Goal: Transaction & Acquisition: Book appointment/travel/reservation

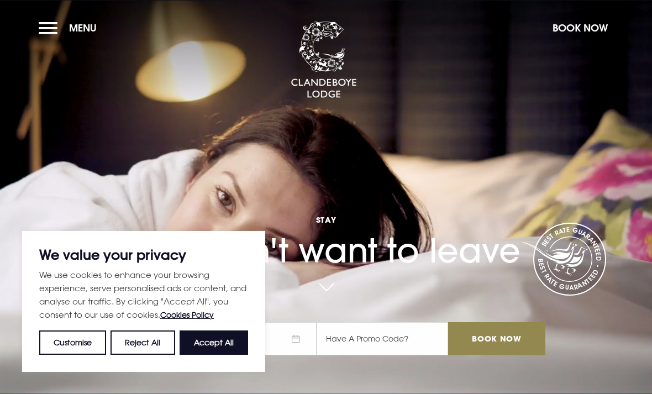
click at [581, 29] on button "Book Now" at bounding box center [580, 28] width 66 height 24
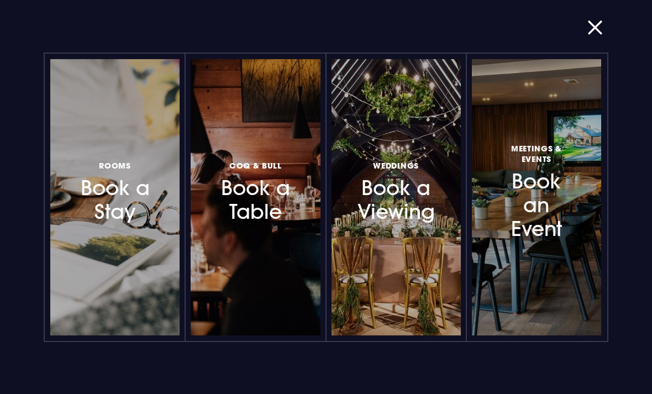
click at [128, 197] on h3 "Rooms Book a Stay" at bounding box center [114, 192] width 75 height 66
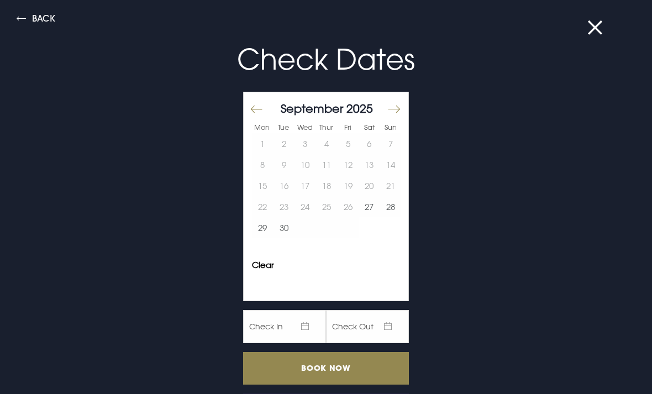
click at [395, 113] on button "Move forward to switch to the next month." at bounding box center [393, 109] width 13 height 23
click at [400, 112] on button "Move forward to switch to the next month." at bounding box center [393, 109] width 13 height 23
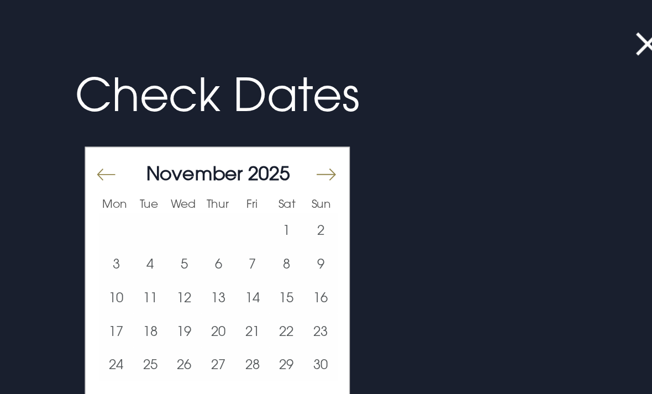
click at [245, 72] on p "Check Dates" at bounding box center [326, 59] width 526 height 43
click at [387, 112] on button "Move forward to switch to the next month." at bounding box center [393, 109] width 13 height 23
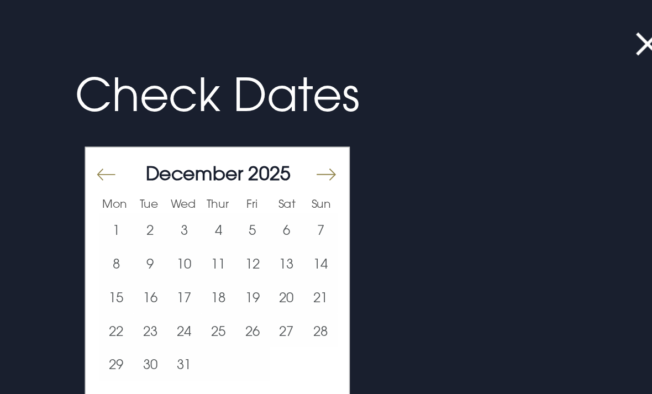
click at [387, 114] on button "Move forward to switch to the next month." at bounding box center [393, 109] width 13 height 23
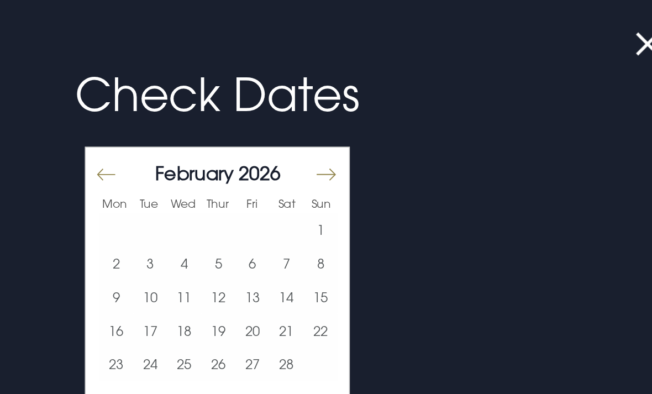
click at [387, 112] on button "Move forward to switch to the next month." at bounding box center [393, 109] width 13 height 23
click at [387, 110] on button "Move forward to switch to the next month." at bounding box center [393, 109] width 13 height 23
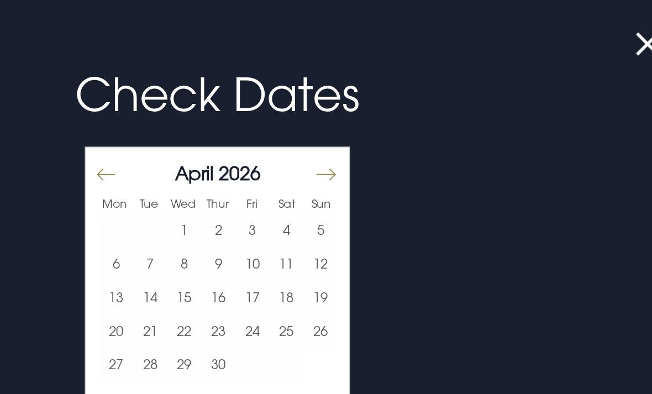
click at [387, 111] on button "Move forward to switch to the next month." at bounding box center [393, 109] width 13 height 23
click at [387, 112] on button "Move forward to switch to the next month." at bounding box center [393, 109] width 13 height 23
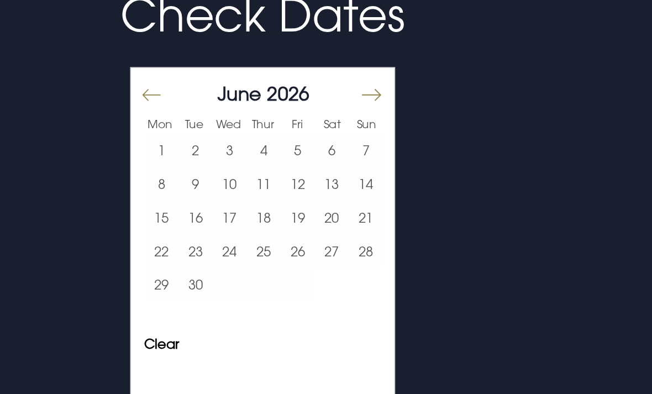
click at [252, 175] on button "15" at bounding box center [263, 185] width 22 height 21
click at [380, 175] on button "21" at bounding box center [391, 185] width 22 height 21
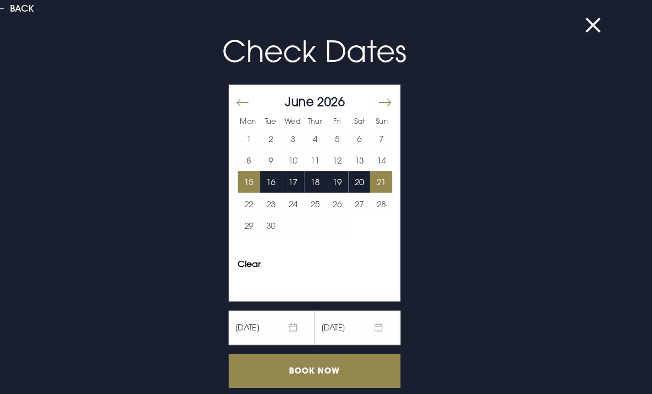
scroll to position [6, 0]
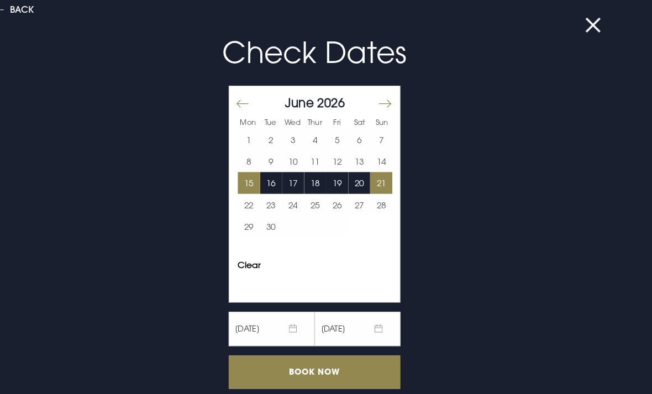
click at [304, 357] on input "Book Now" at bounding box center [326, 363] width 166 height 33
